Goal: Transaction & Acquisition: Subscribe to service/newsletter

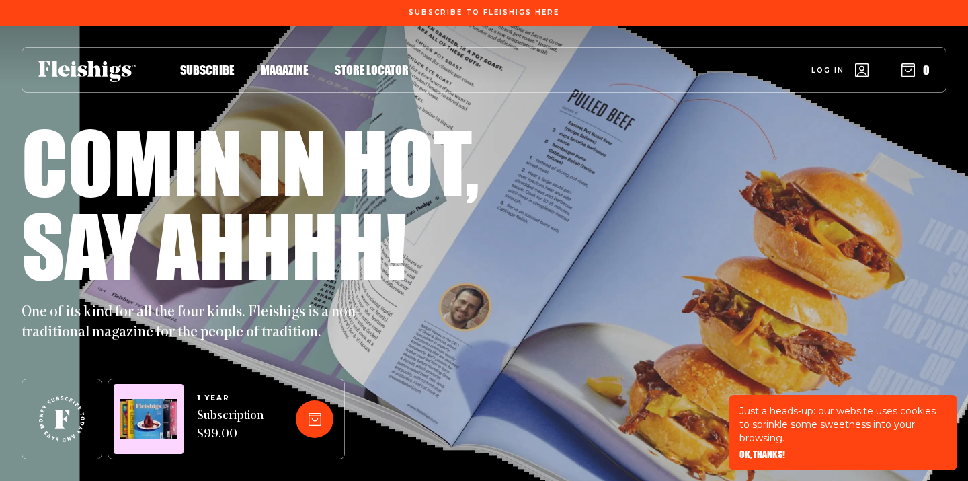
click at [290, 63] on span "Magazine" at bounding box center [284, 55] width 47 height 15
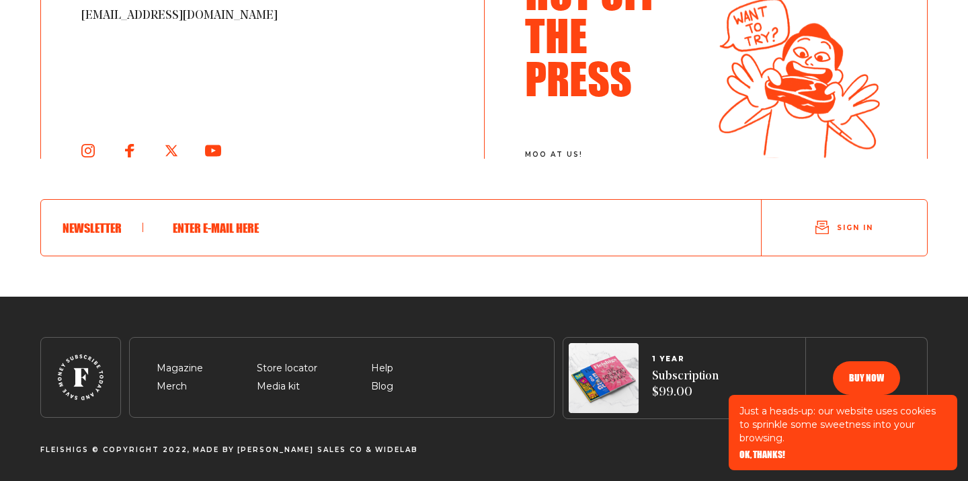
scroll to position [2371, 0]
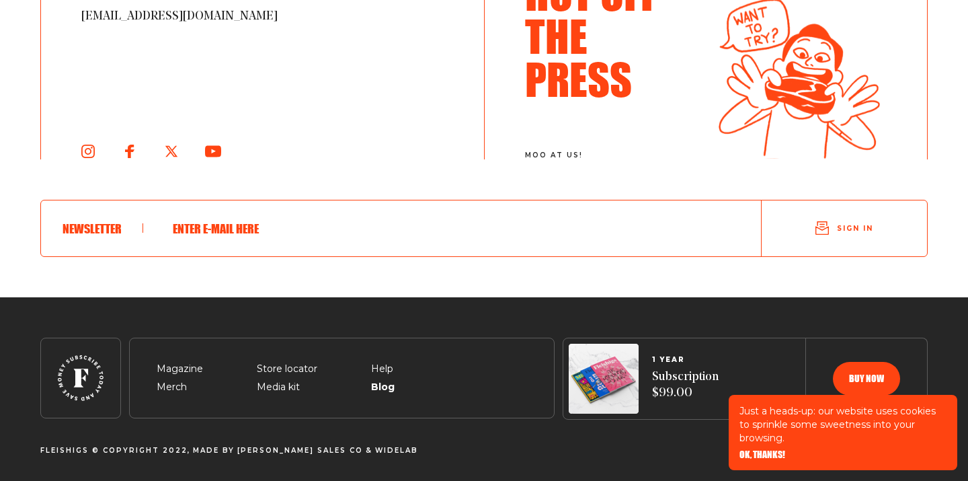
click at [382, 379] on span "Blog" at bounding box center [382, 371] width 22 height 16
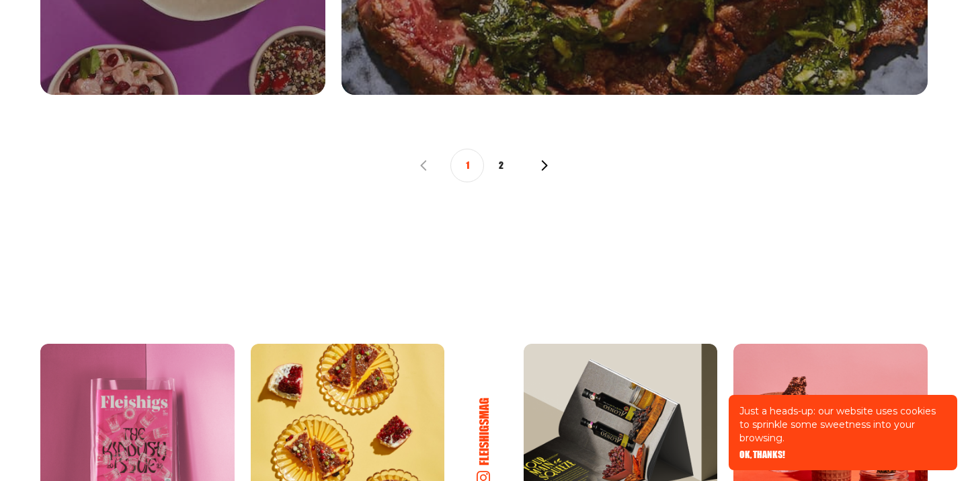
scroll to position [1533, 0]
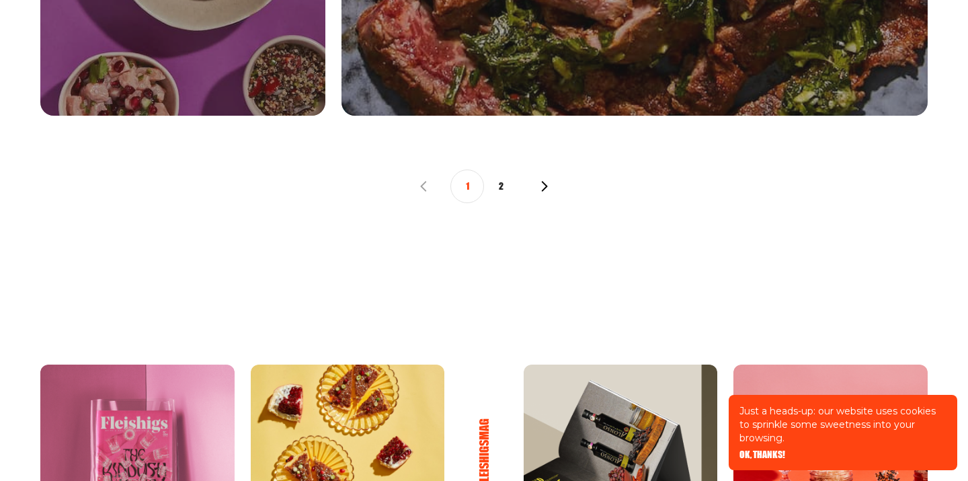
click at [504, 185] on button "2" at bounding box center [501, 186] width 34 height 34
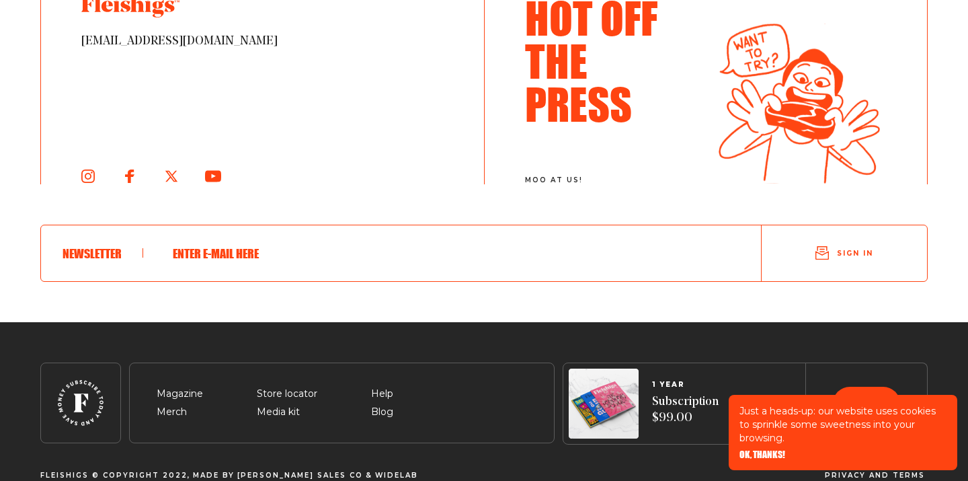
scroll to position [2196, 0]
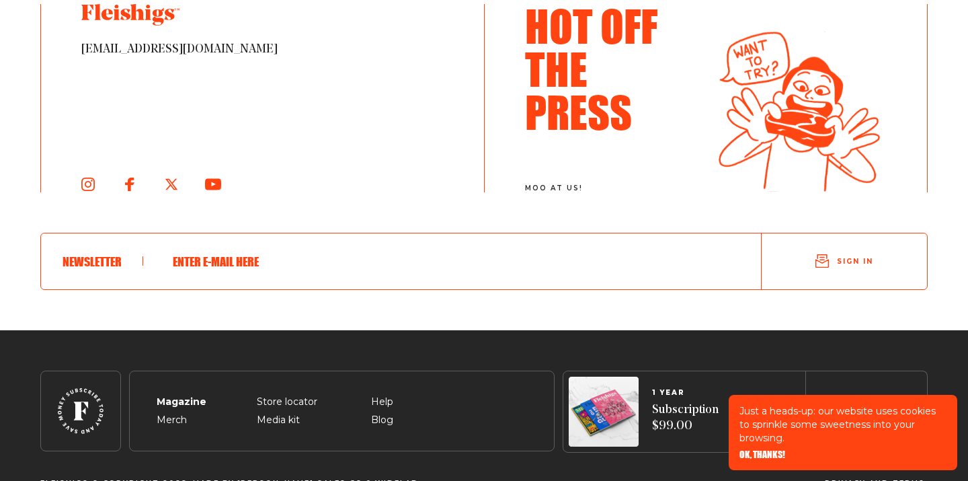
click at [181, 394] on span "Magazine" at bounding box center [180, 386] width 46 height 16
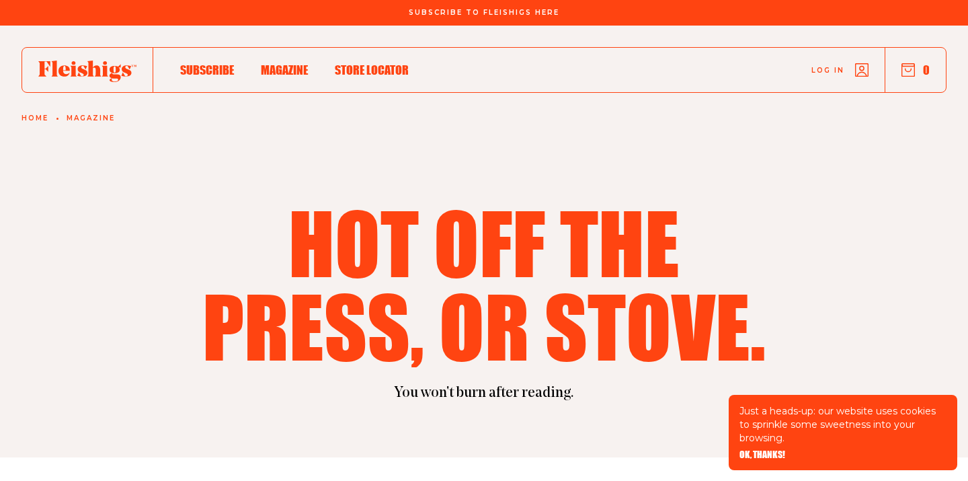
click at [213, 63] on span "Subscribe" at bounding box center [207, 55] width 54 height 15
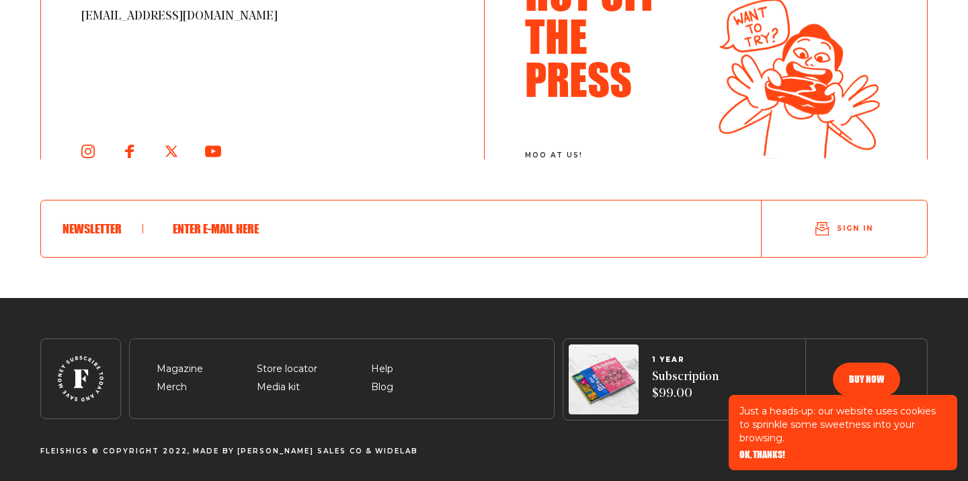
scroll to position [2950, 0]
